Goal: Transaction & Acquisition: Subscribe to service/newsletter

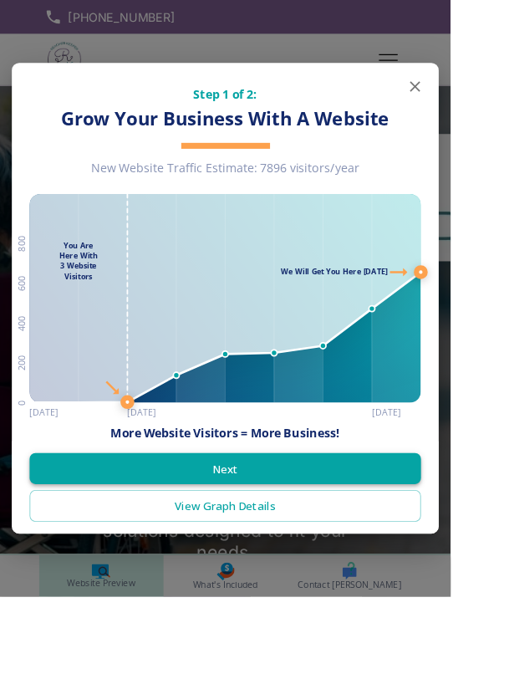
click at [291, 547] on button "Next" at bounding box center [254, 529] width 442 height 35
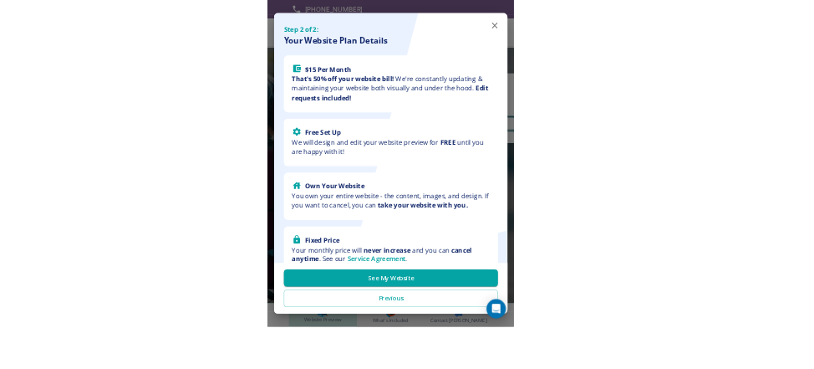
scroll to position [1, 0]
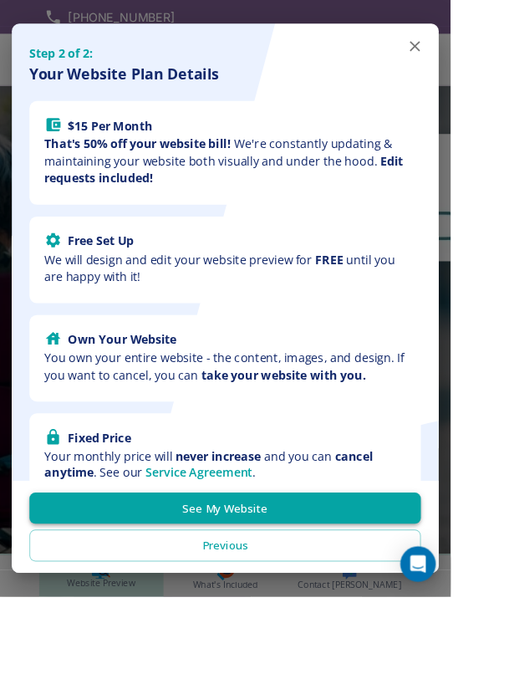
click at [318, 592] on button "See My Website" at bounding box center [254, 574] width 442 height 35
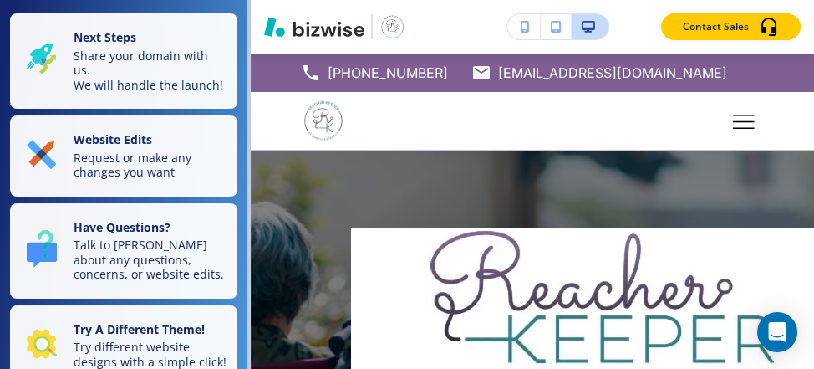
scroll to position [0, 0]
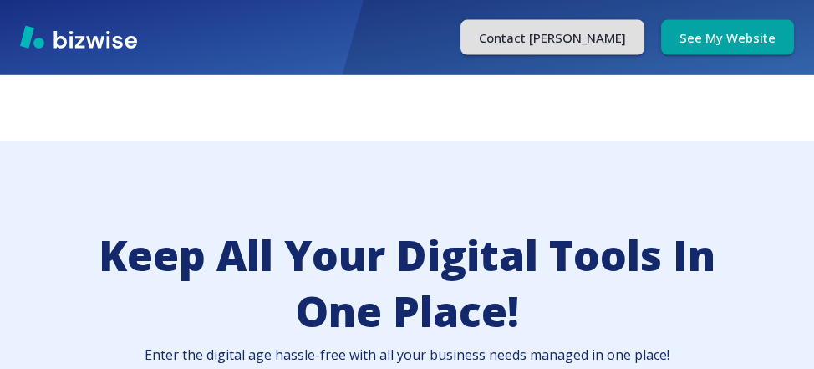
scroll to position [89, 0]
